Goal: Complete application form

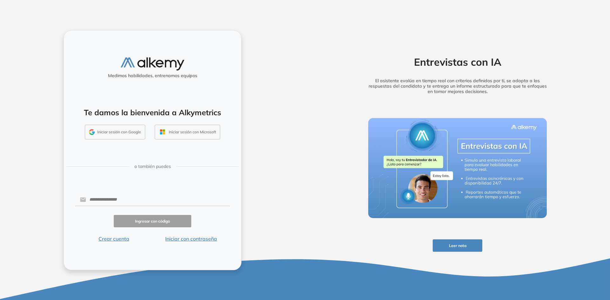
click at [130, 135] on button "Iniciar sesión con Google" at bounding box center [115, 132] width 60 height 15
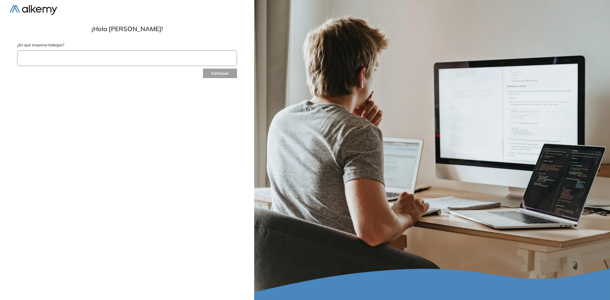
click at [79, 61] on input "text" at bounding box center [127, 59] width 220 height 16
type input "*******"
click at [95, 90] on div at bounding box center [126, 87] width 219 height 9
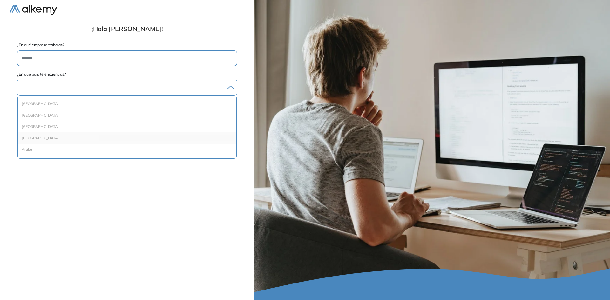
click at [105, 138] on li "[GEOGRAPHIC_DATA]" at bounding box center [127, 138] width 214 height 6
click at [110, 123] on input "text" at bounding box center [127, 120] width 220 height 16
type input "**********"
click at [231, 137] on button "Continuar" at bounding box center [219, 135] width 35 height 10
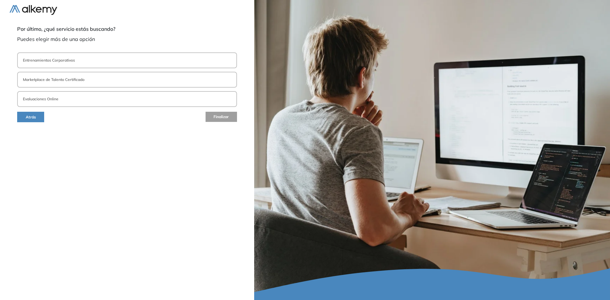
click at [77, 98] on button "Evaluaciones Online" at bounding box center [127, 99] width 220 height 16
click at [229, 119] on button "Finalizar" at bounding box center [221, 117] width 32 height 10
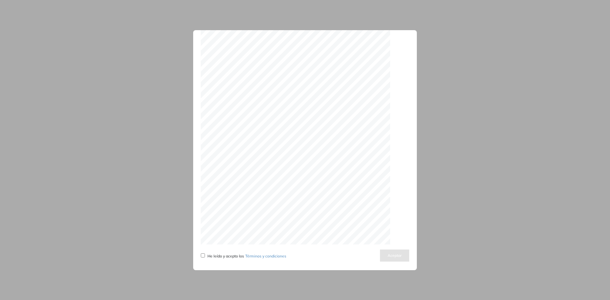
scroll to position [1949, 0]
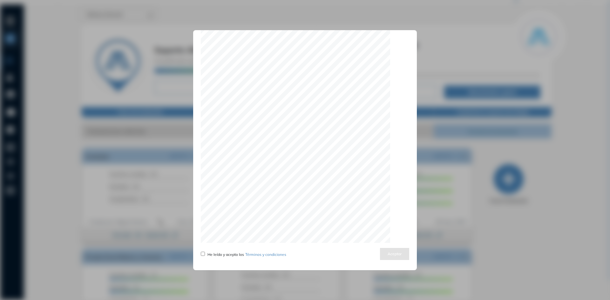
click at [221, 251] on div "He leído y acepto los Términos y condiciones" at bounding box center [244, 254] width 86 height 8
